Goal: Task Accomplishment & Management: Use online tool/utility

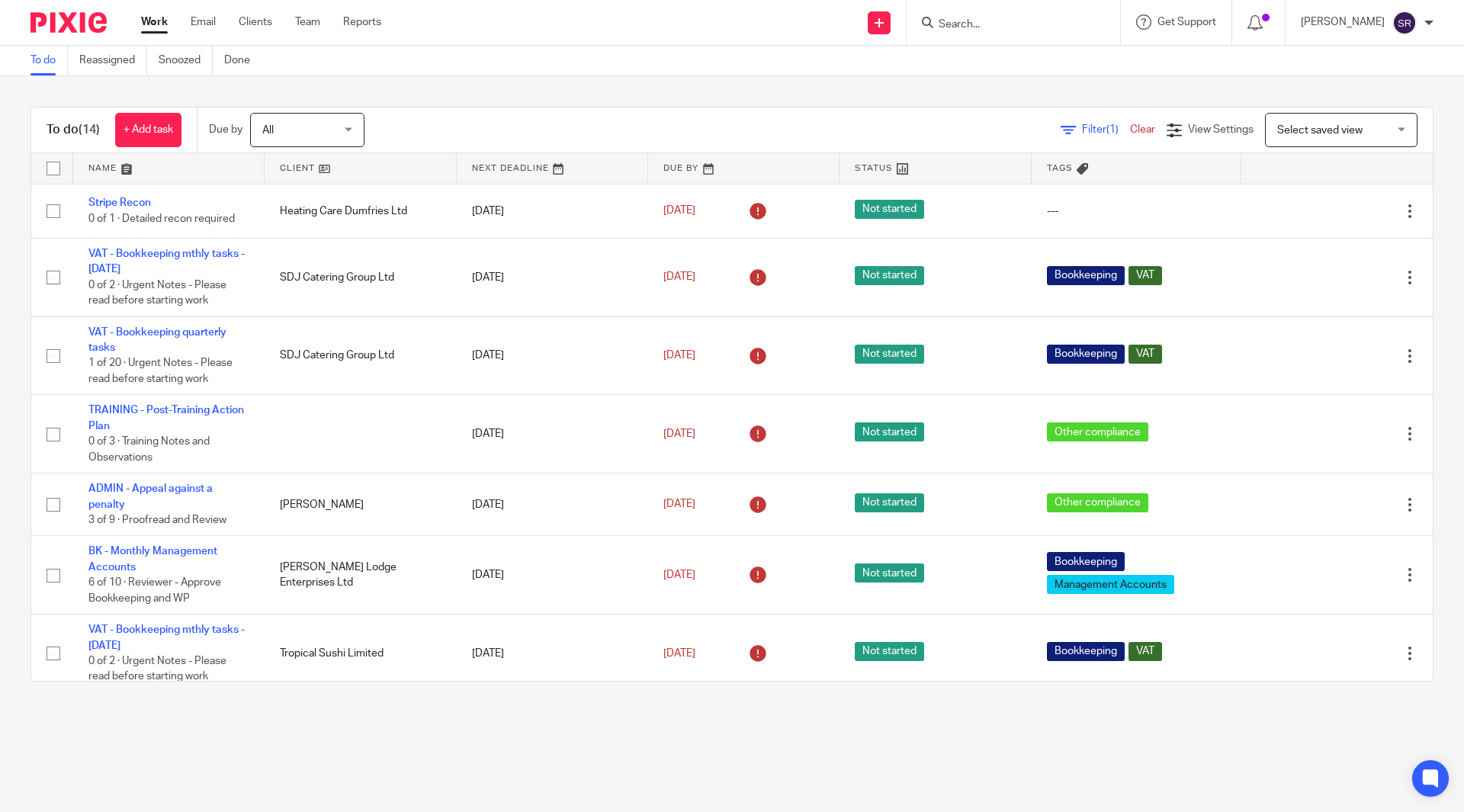
click at [976, 24] on input "Search" at bounding box center [1006, 25] width 138 height 13
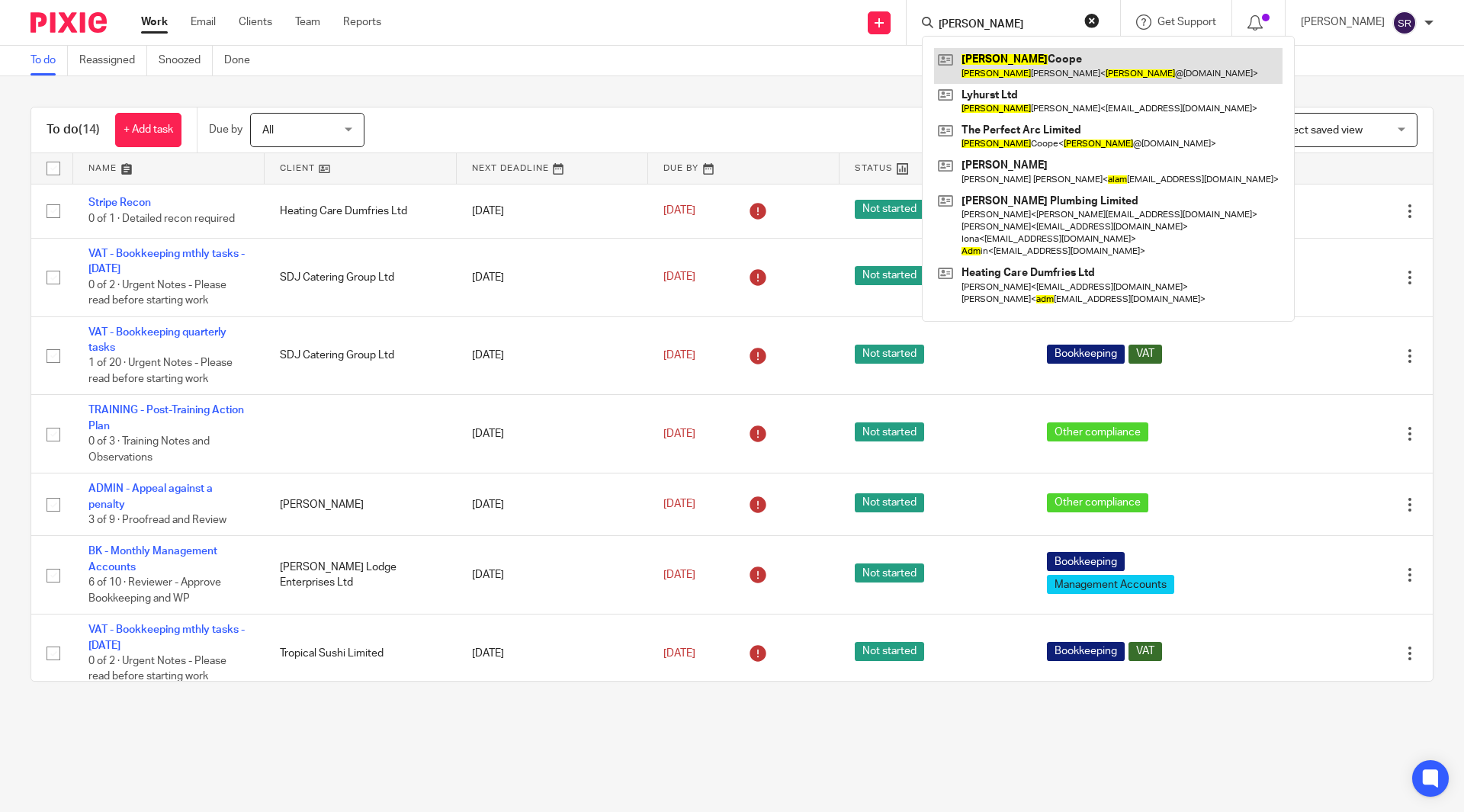
type input "[PERSON_NAME]"
click at [991, 66] on link at bounding box center [1107, 65] width 348 height 35
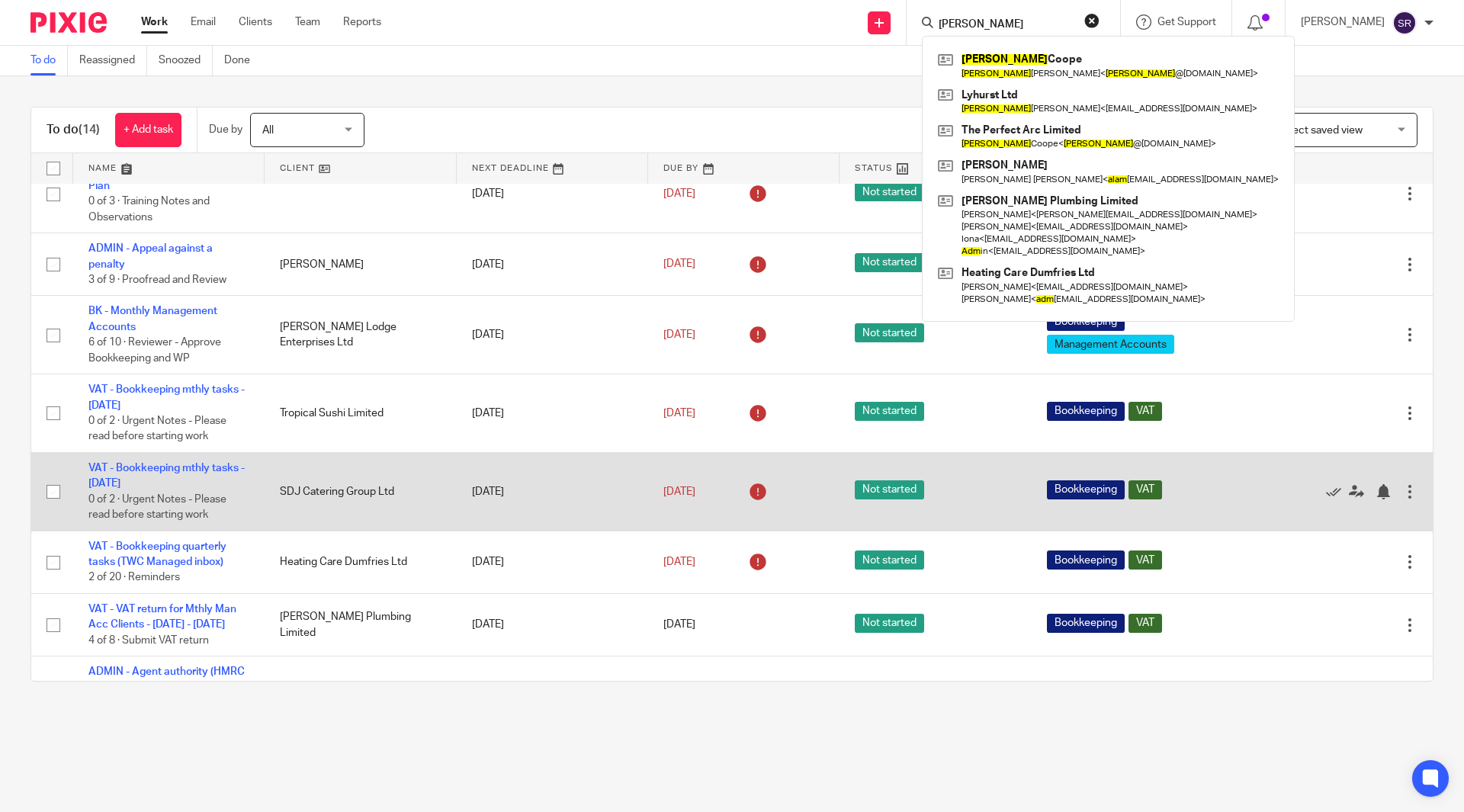
scroll to position [299, 0]
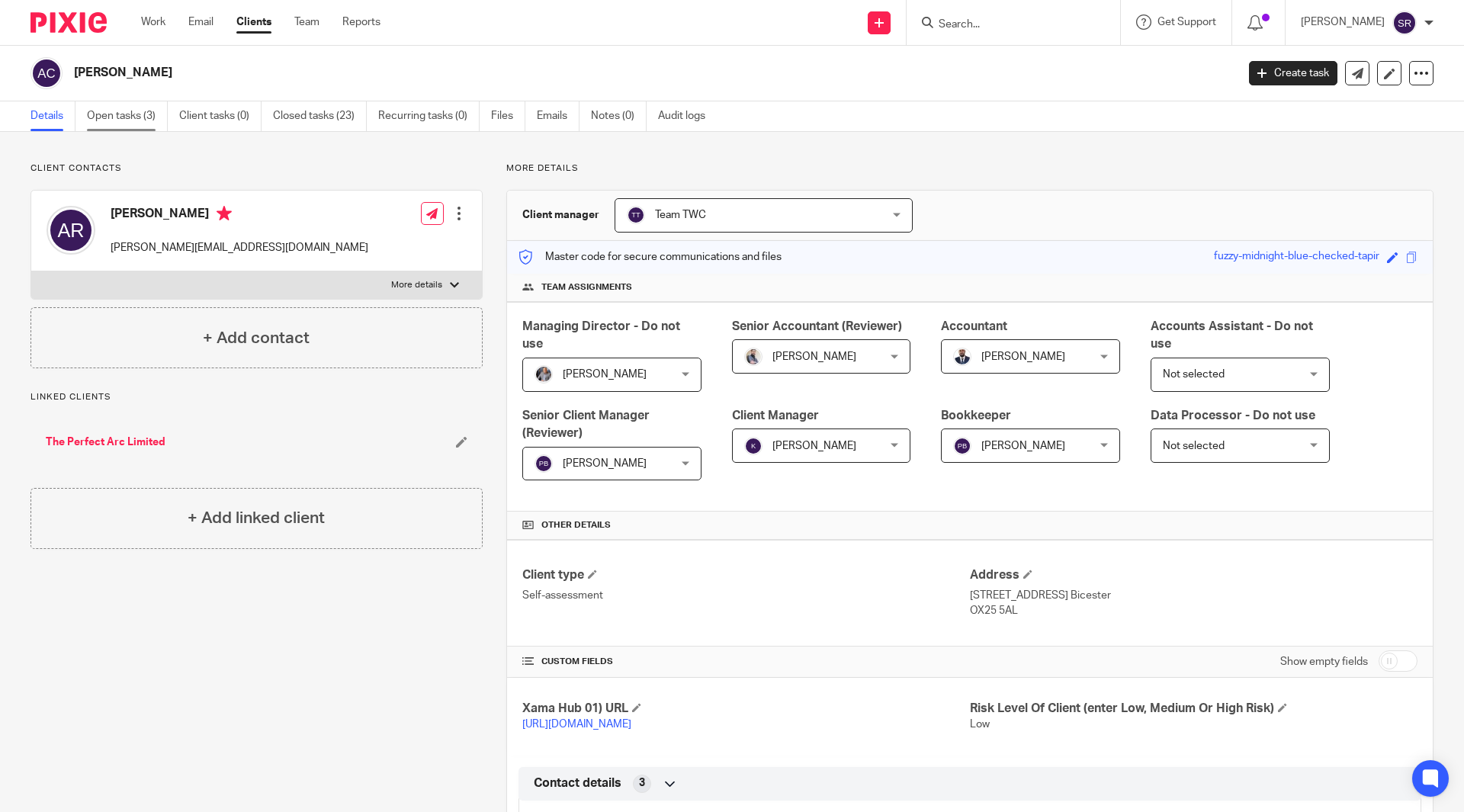
click at [144, 114] on link "Open tasks (3)" at bounding box center [128, 116] width 81 height 29
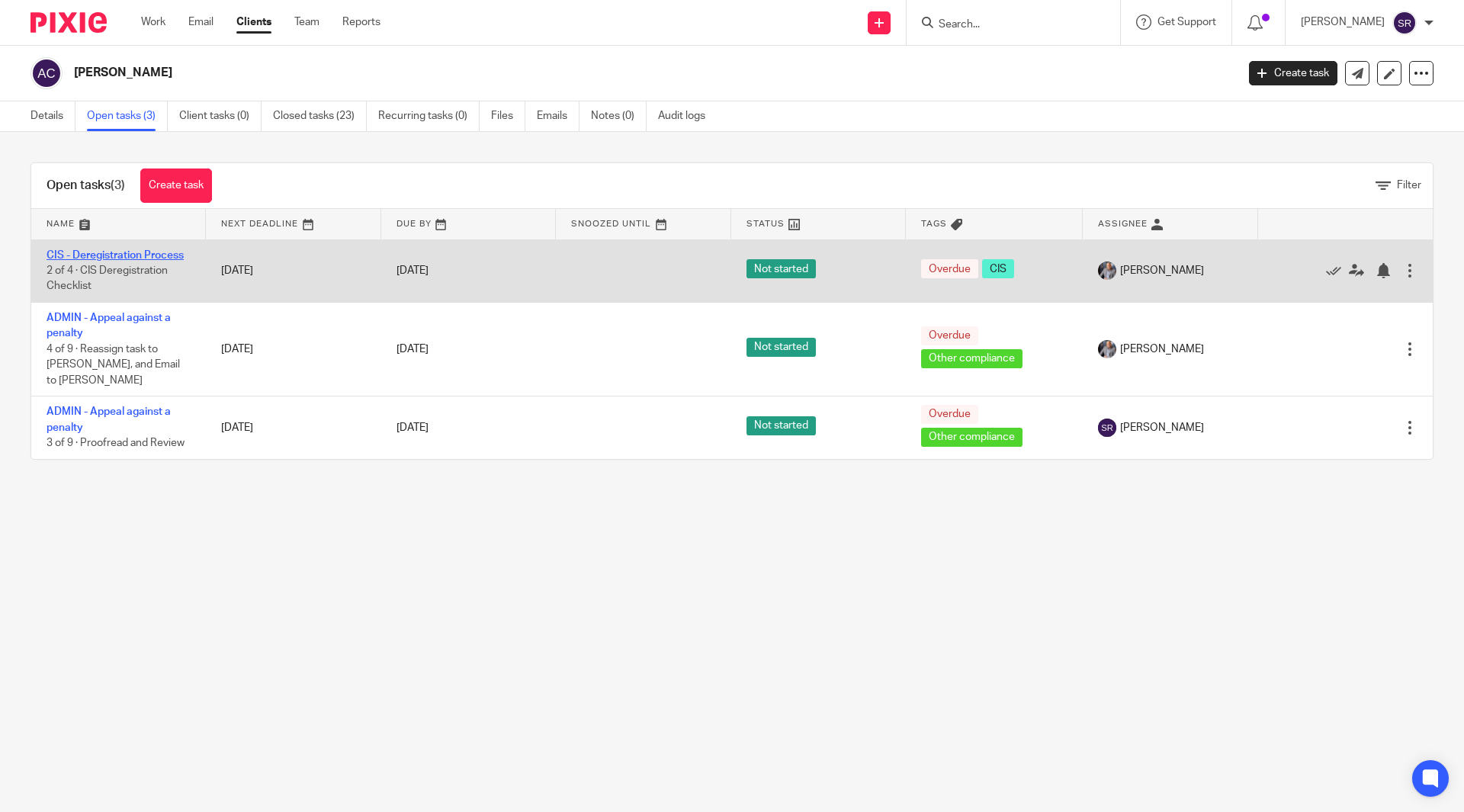
click at [138, 259] on link "CIS - Deregistration Process" at bounding box center [115, 255] width 138 height 11
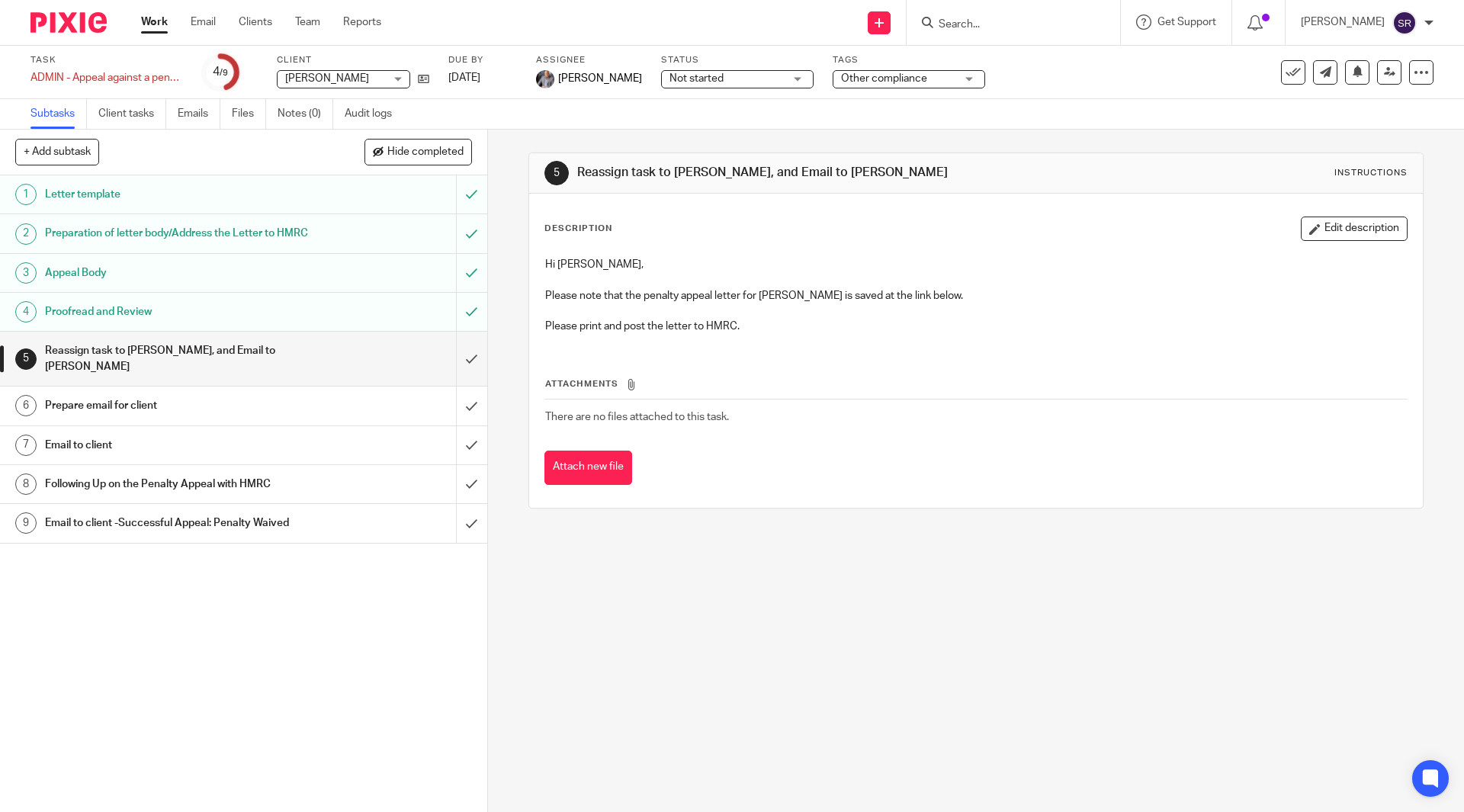
click at [166, 322] on h1 "Proofread and Review" at bounding box center [177, 311] width 263 height 23
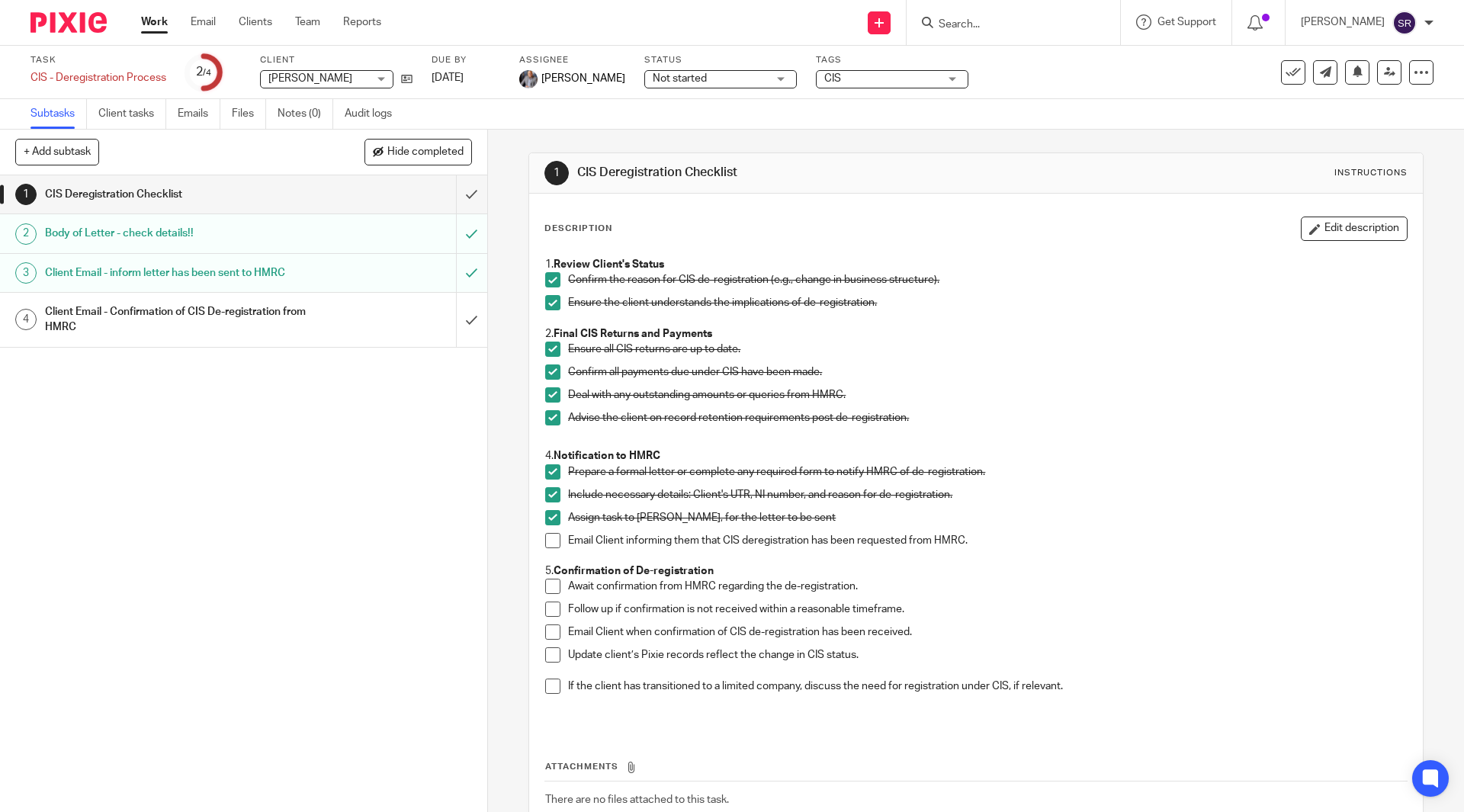
click at [192, 275] on h1 "Client Email - inform letter has been sent to HMRC" at bounding box center [177, 273] width 263 height 23
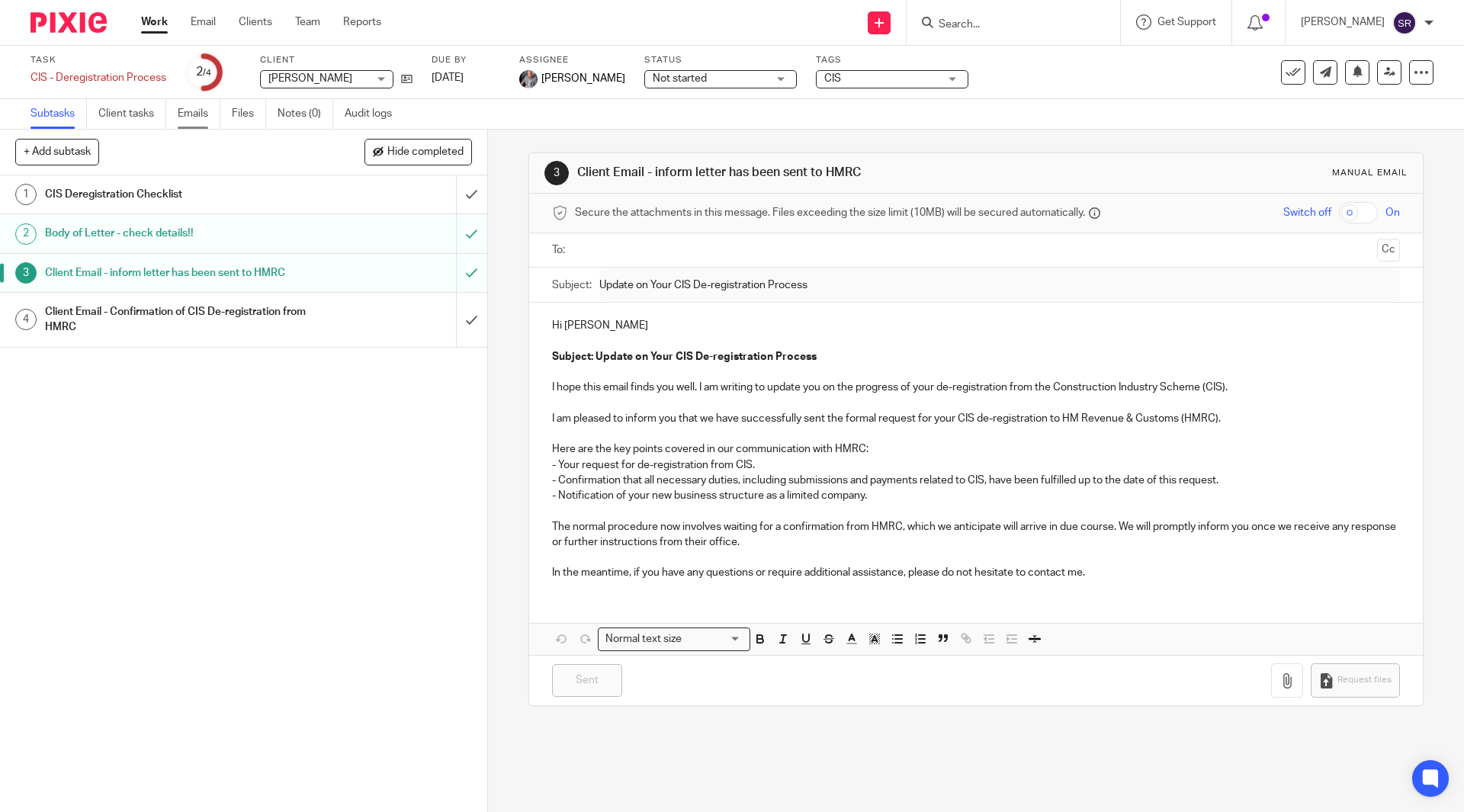
click at [188, 112] on link "Emails" at bounding box center [199, 113] width 43 height 29
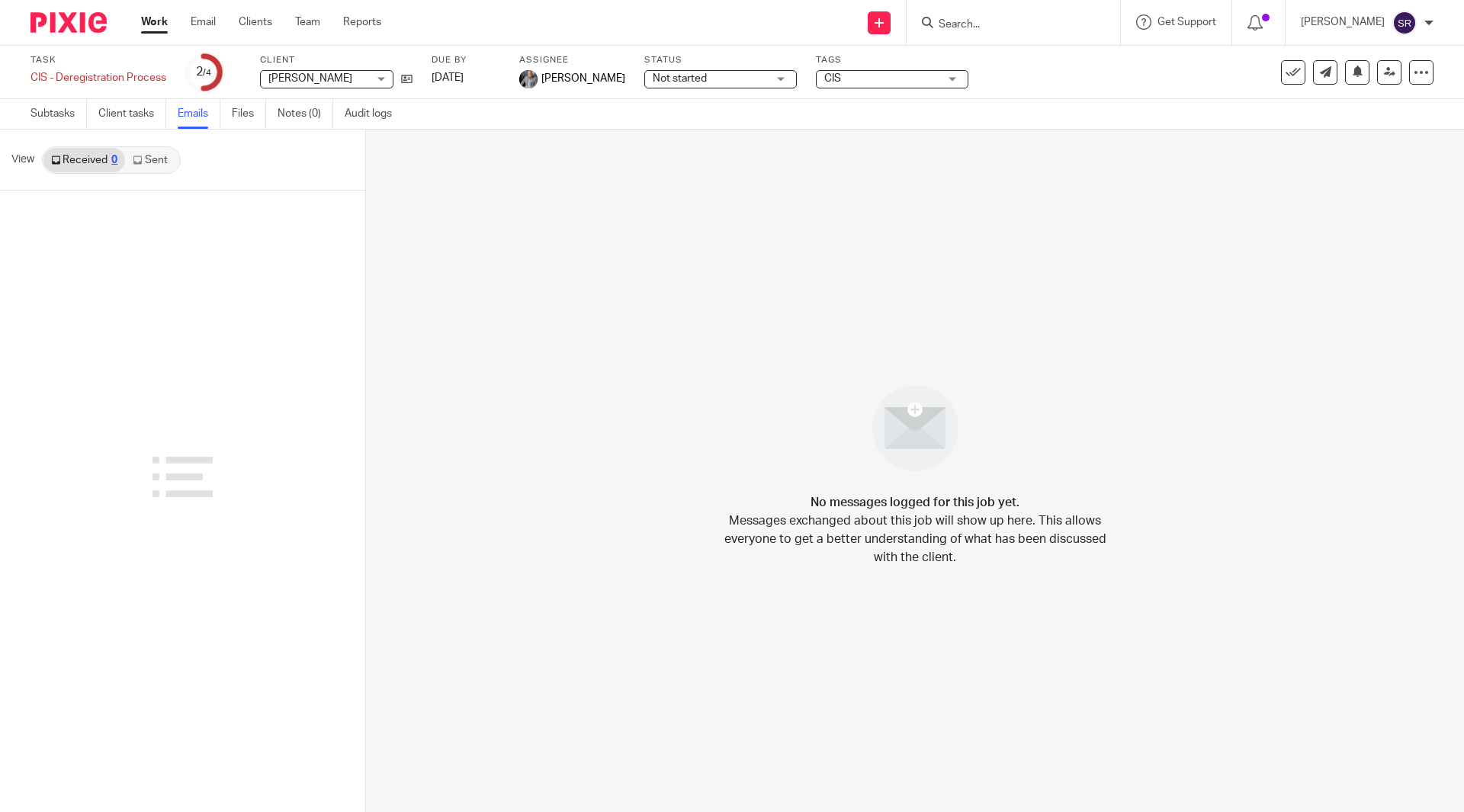
click at [160, 164] on link "Sent" at bounding box center [152, 159] width 54 height 24
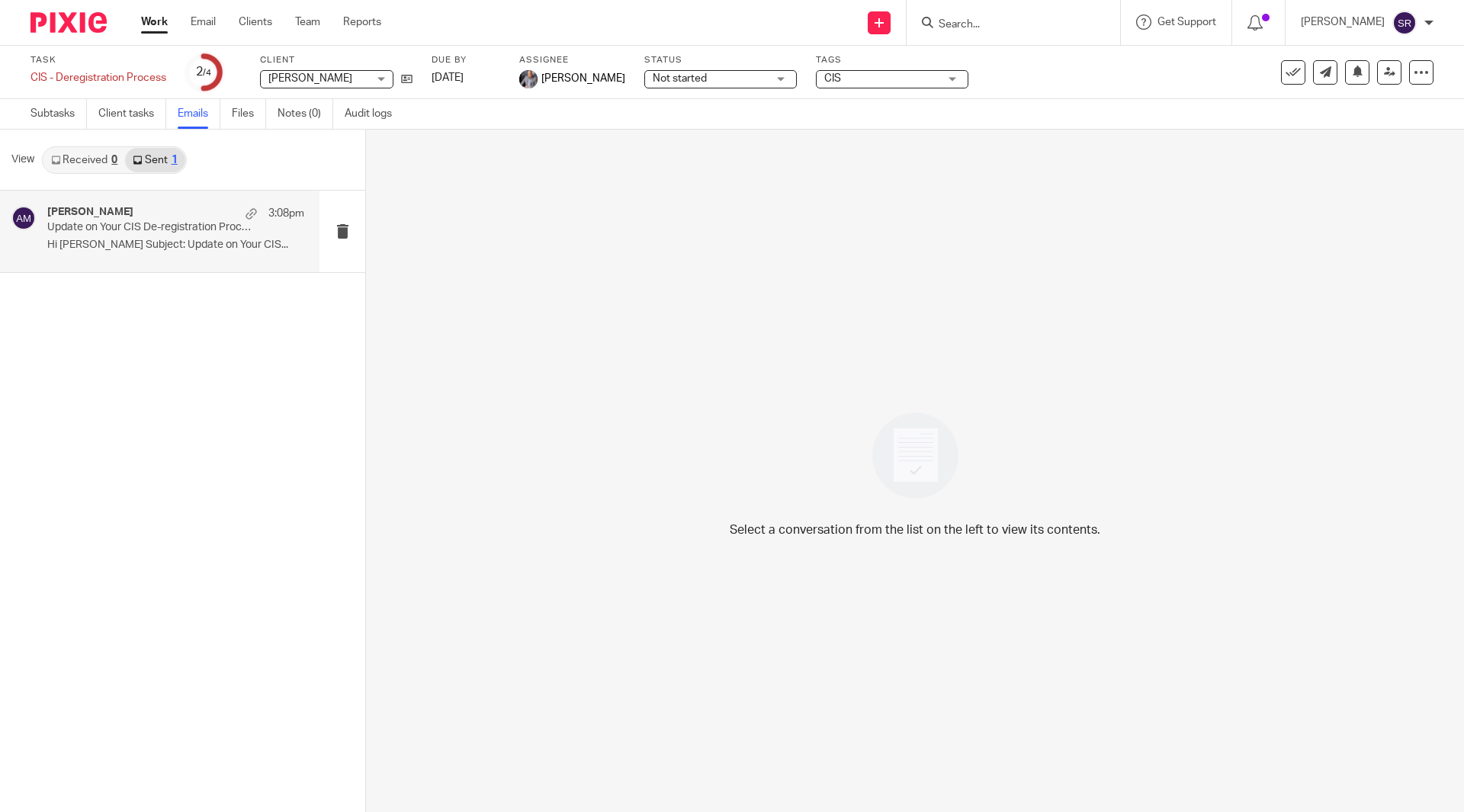
click at [133, 209] on div "Aaron Mcleish 3:08pm" at bounding box center [175, 213] width 257 height 15
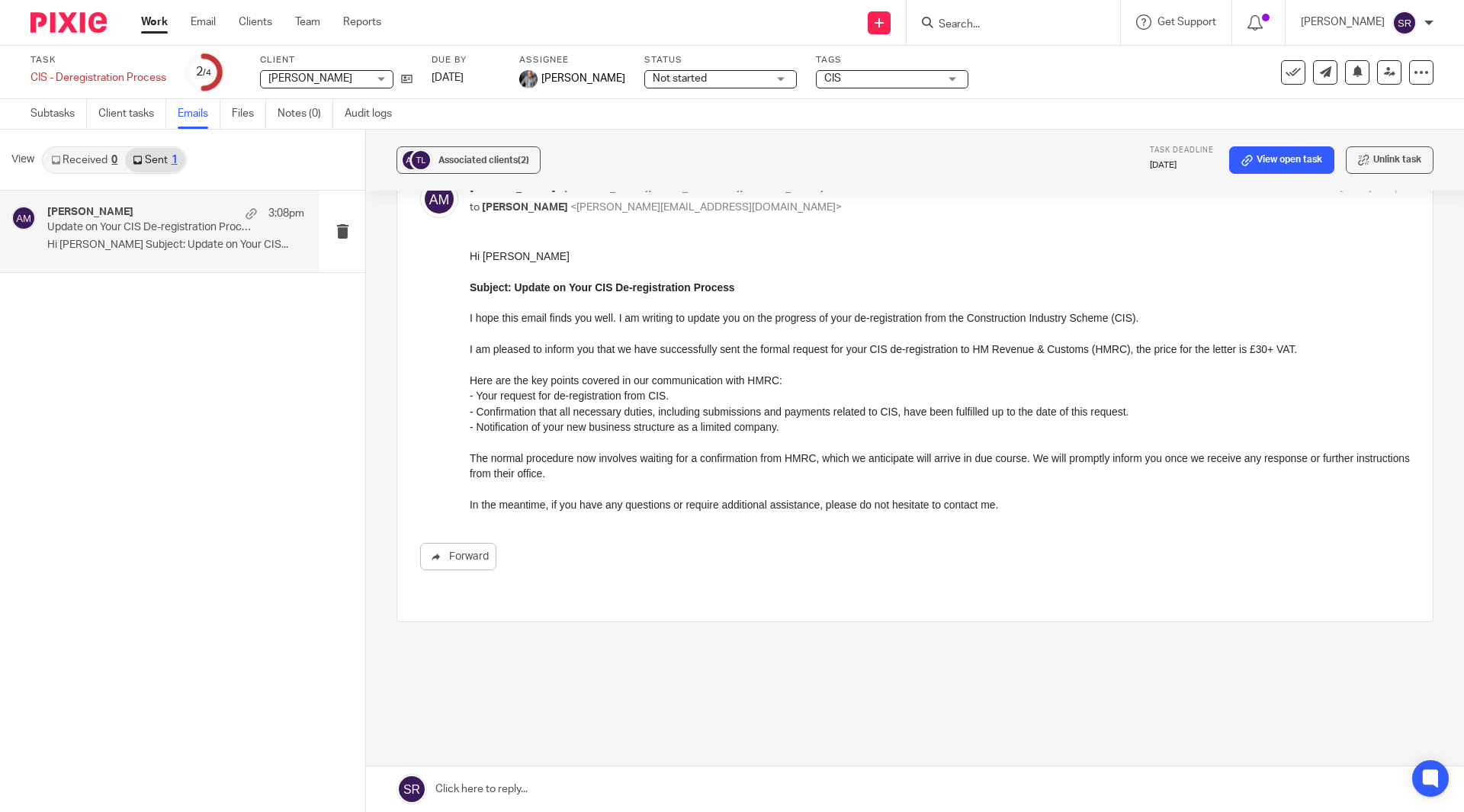
scroll to position [101, 0]
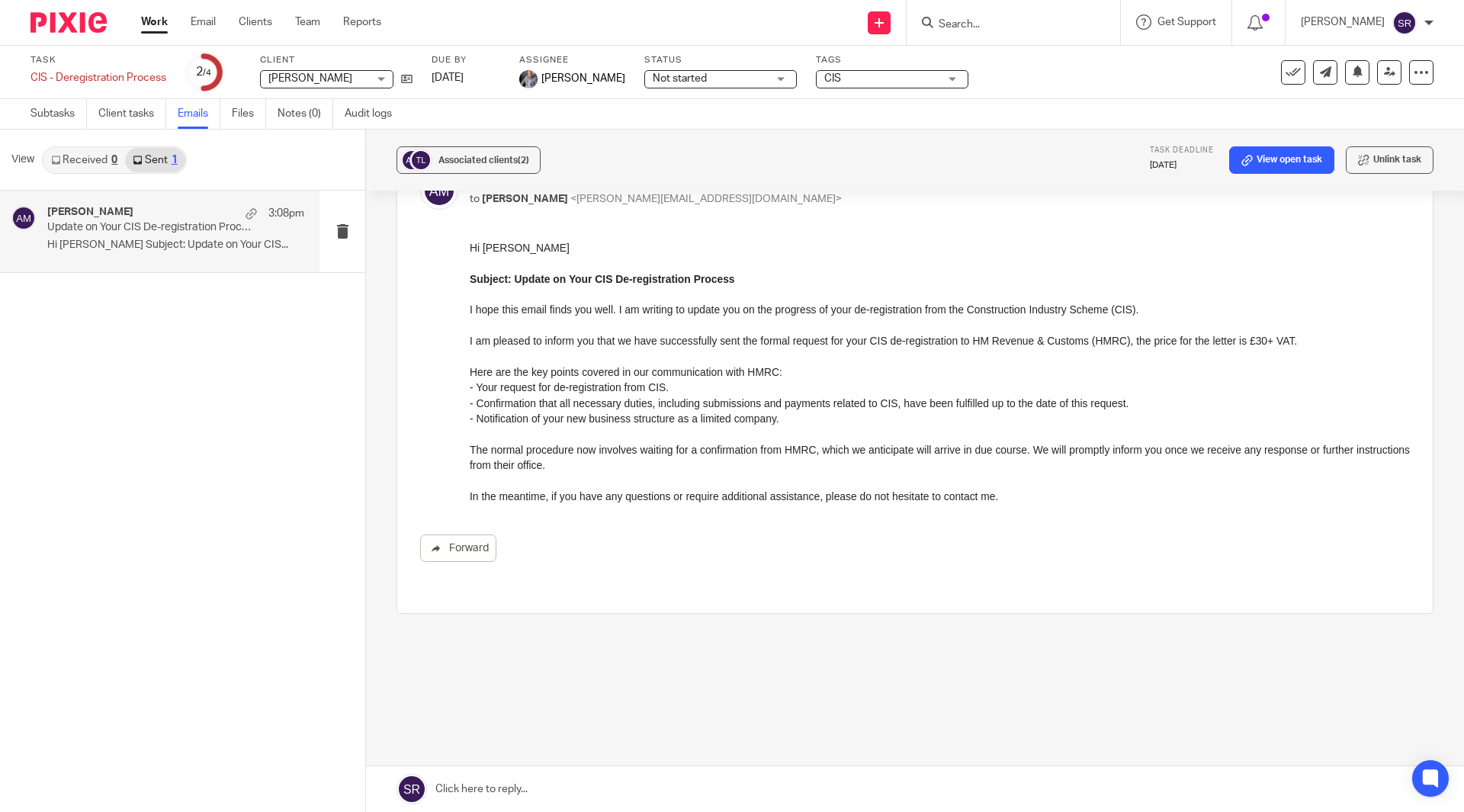
click at [62, 155] on link "Received 0" at bounding box center [84, 159] width 81 height 24
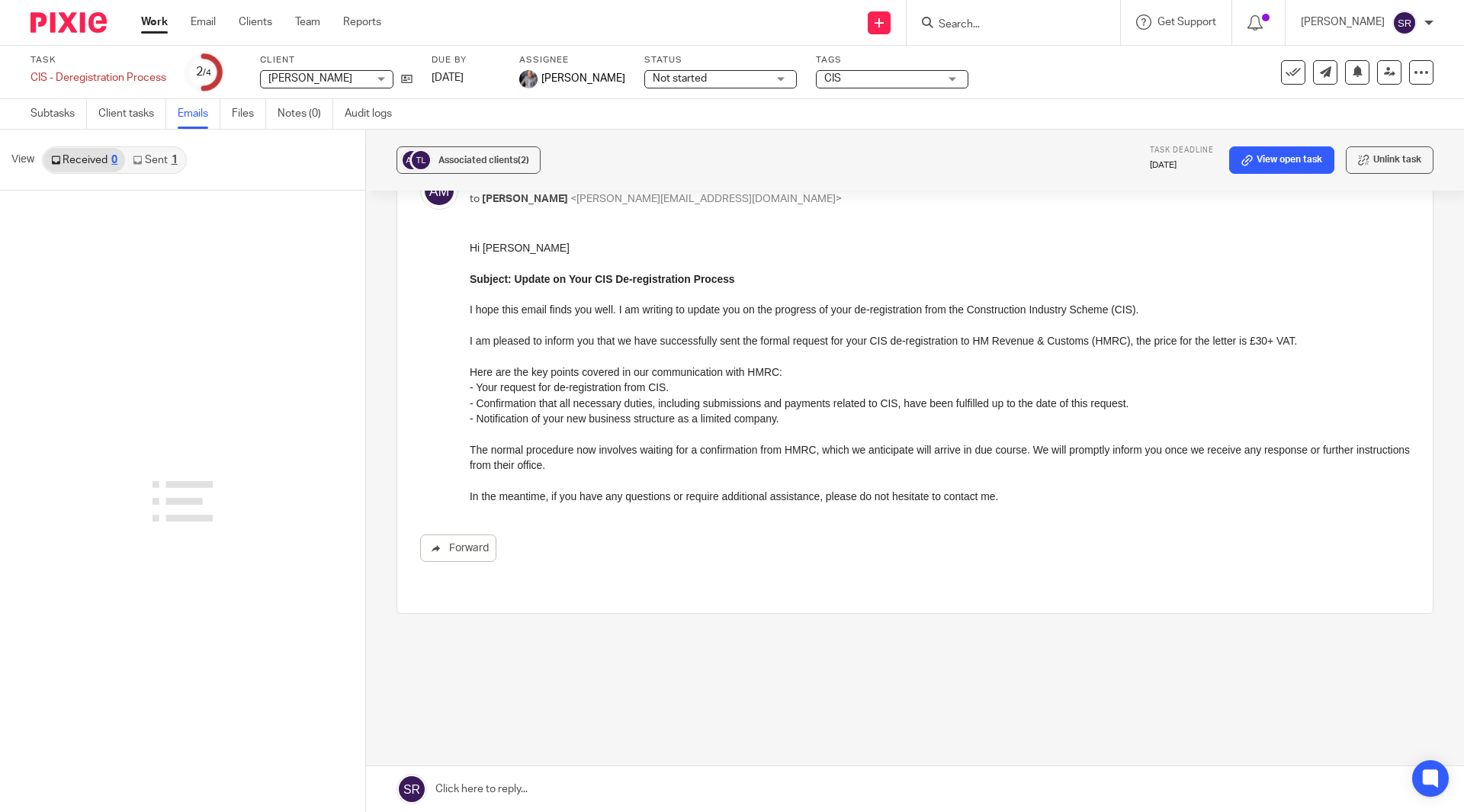
click at [163, 21] on link "Work" at bounding box center [154, 22] width 27 height 15
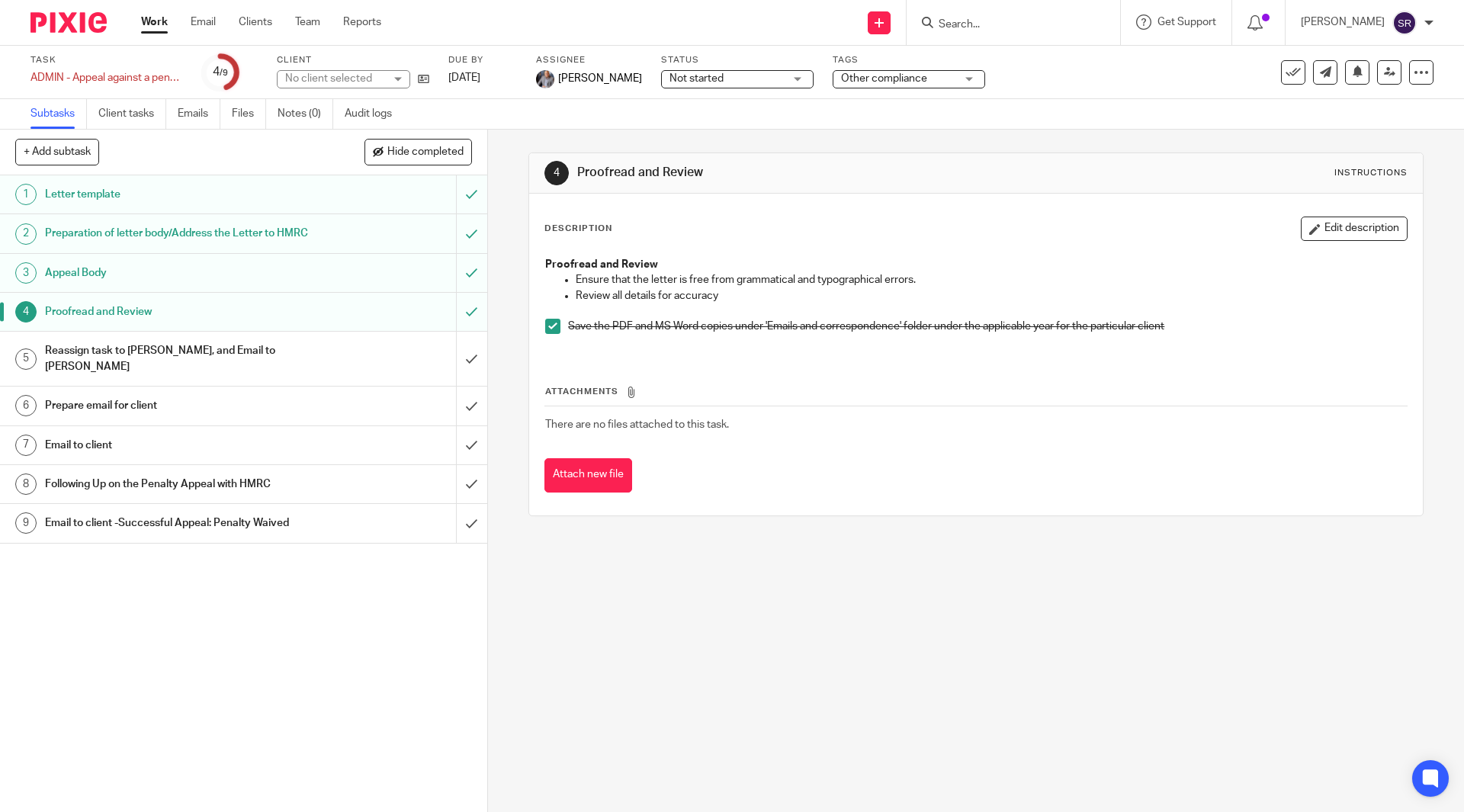
click at [372, 107] on link "Audit logs" at bounding box center [374, 113] width 59 height 29
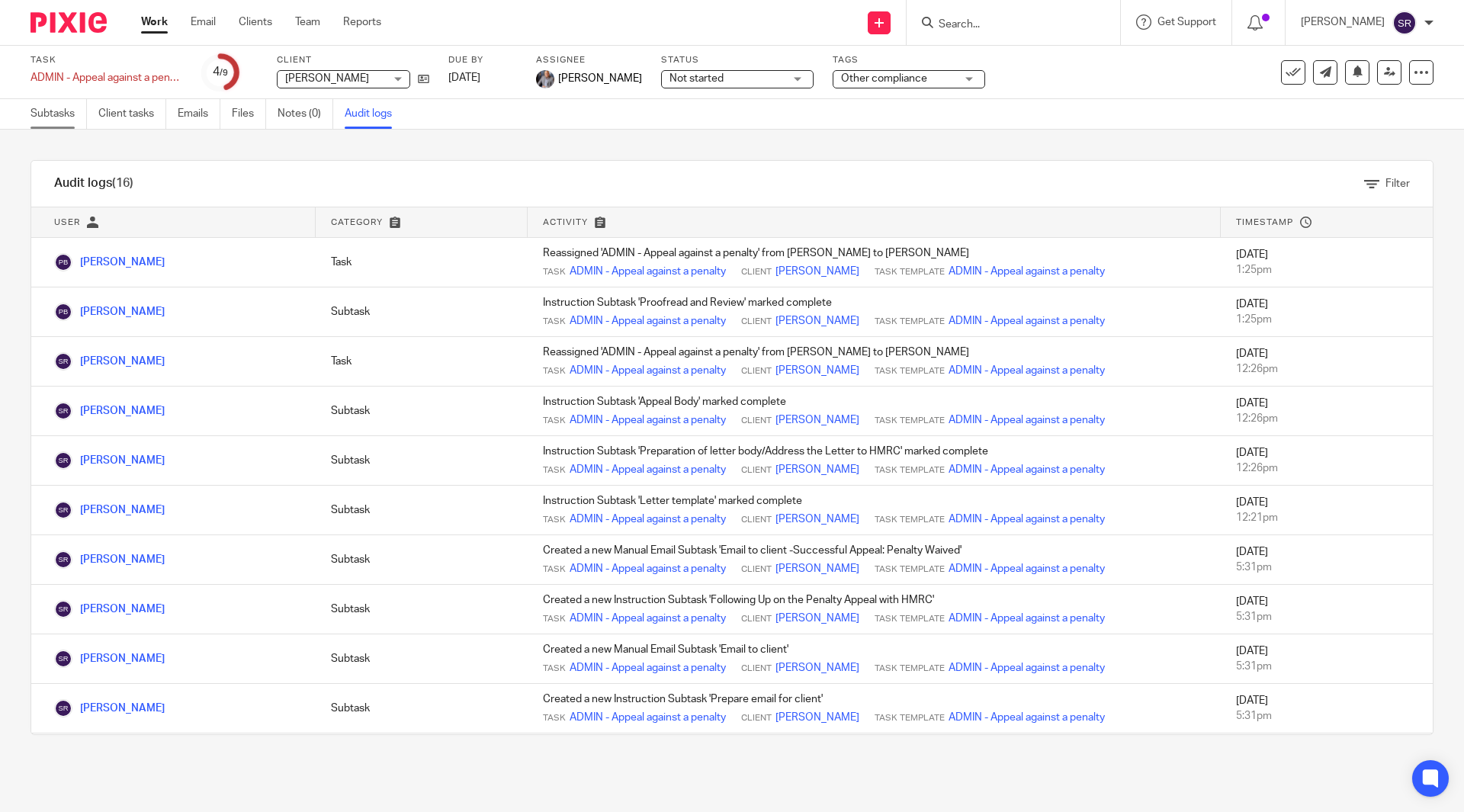
click at [33, 117] on link "Subtasks" at bounding box center [58, 113] width 56 height 29
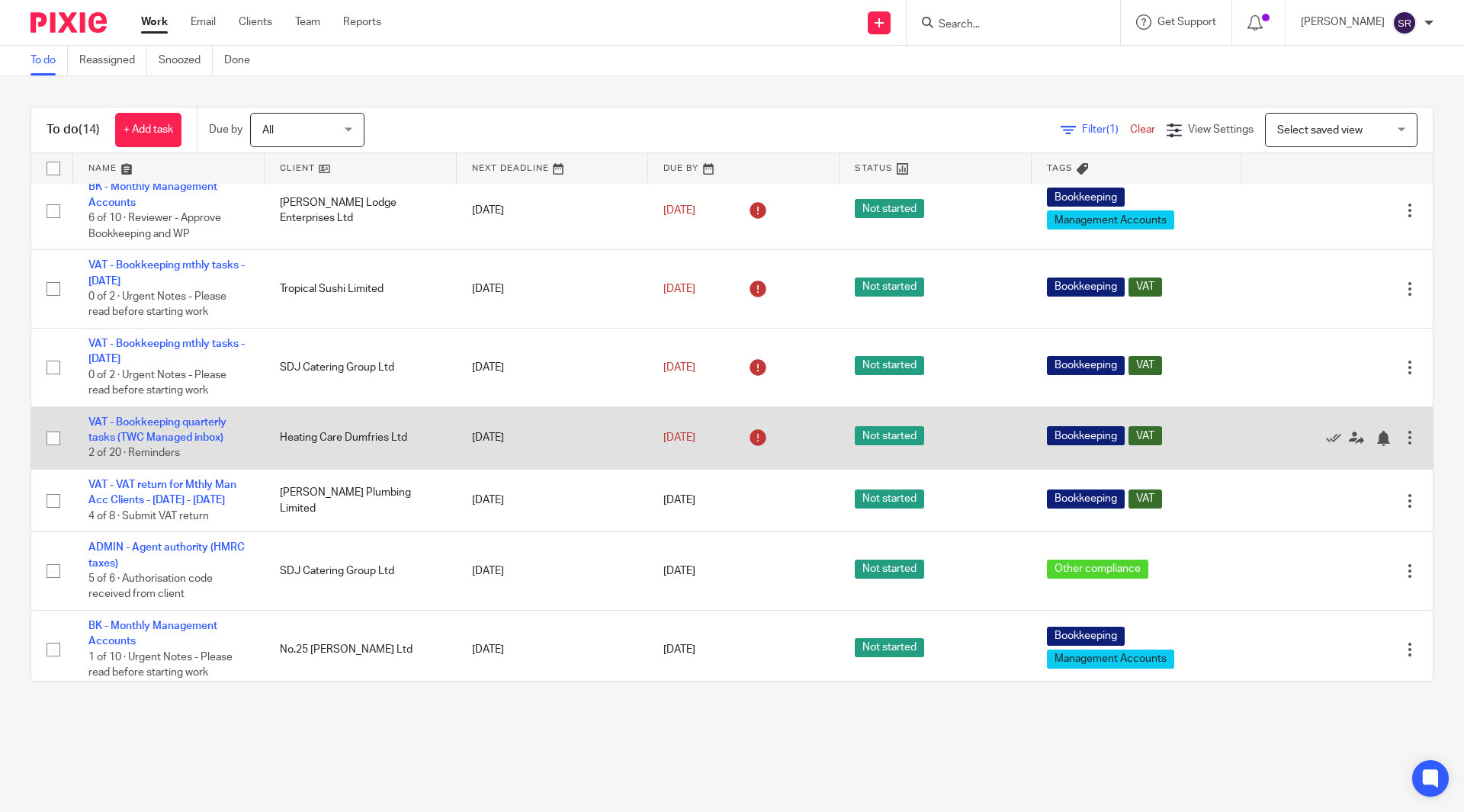
scroll to position [315, 0]
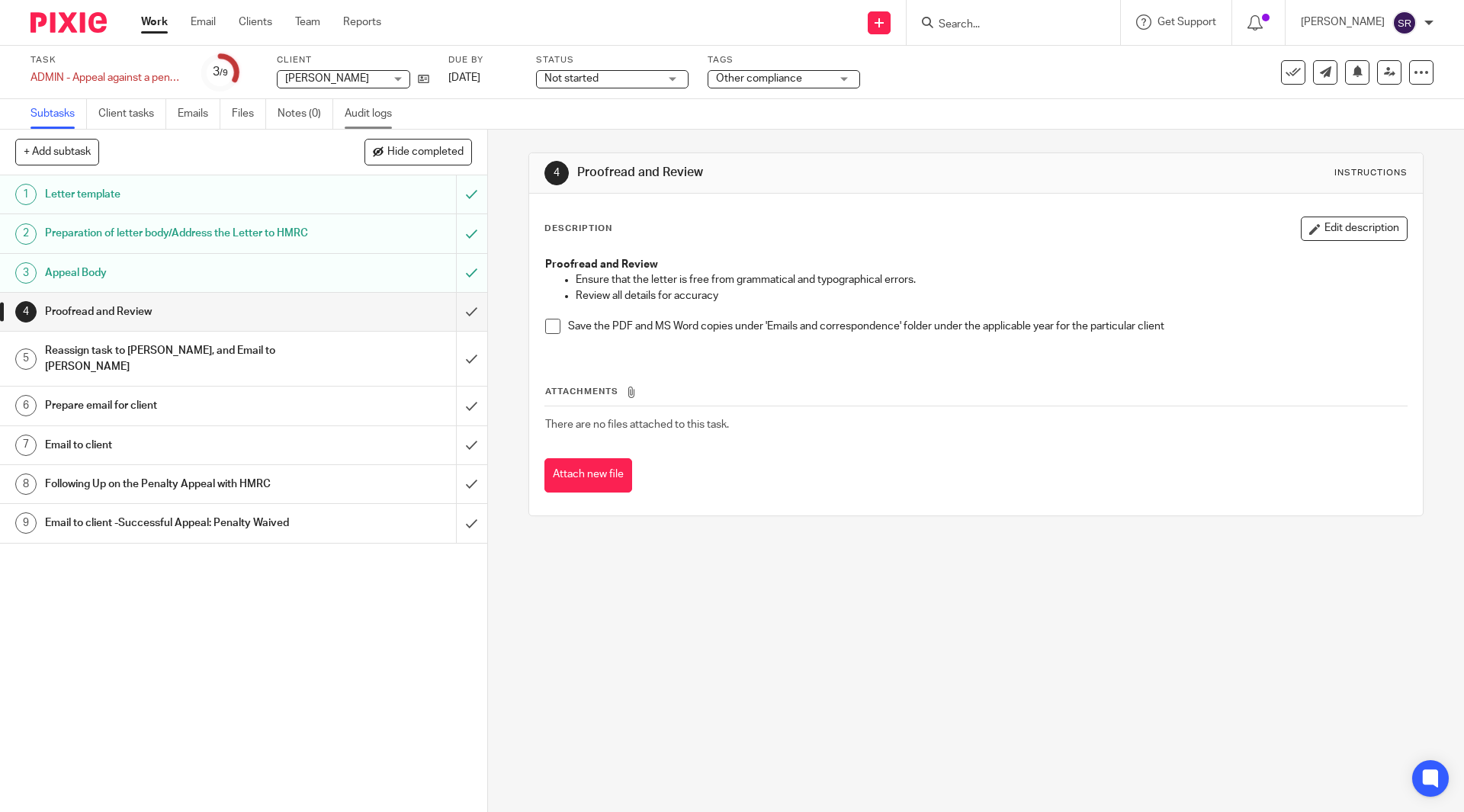
click at [367, 105] on link "Audit logs" at bounding box center [374, 113] width 59 height 29
